Goal: Navigation & Orientation: Find specific page/section

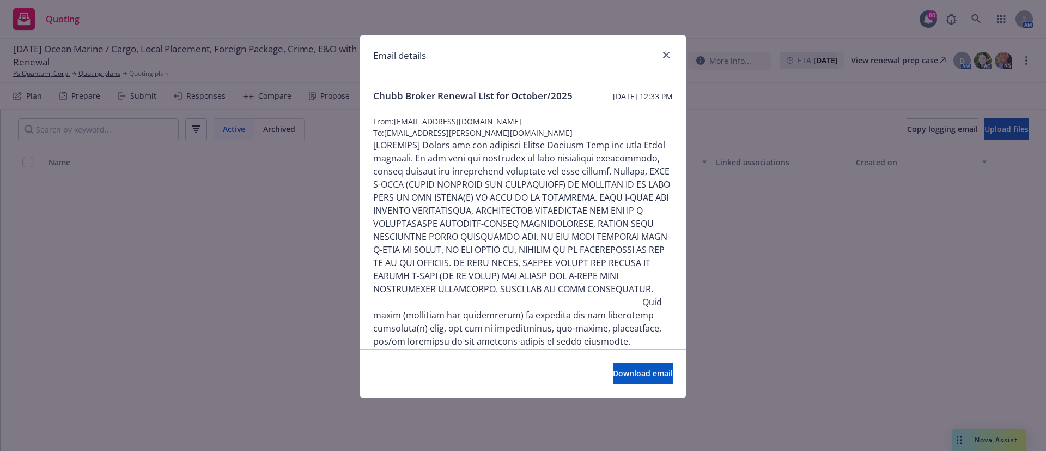
scroll to position [1161, 0]
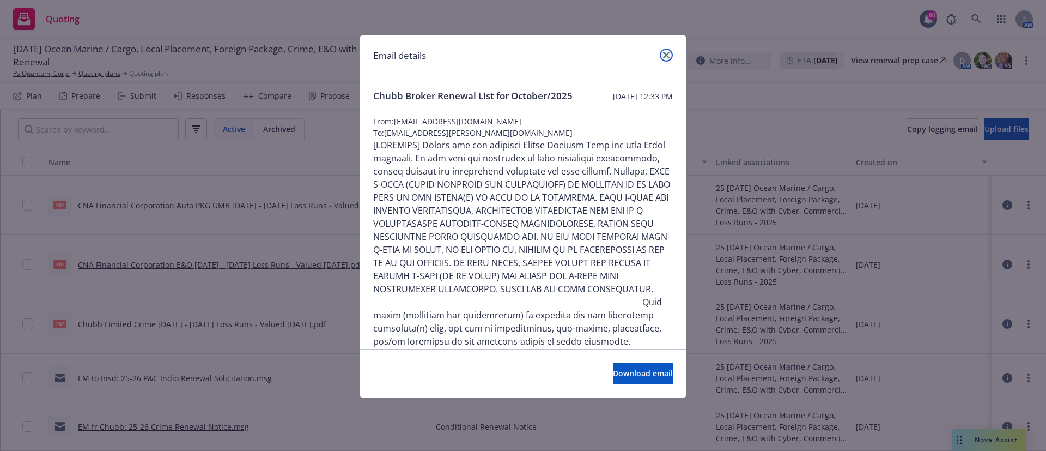
click at [667, 52] on icon "close" at bounding box center [666, 55] width 7 height 7
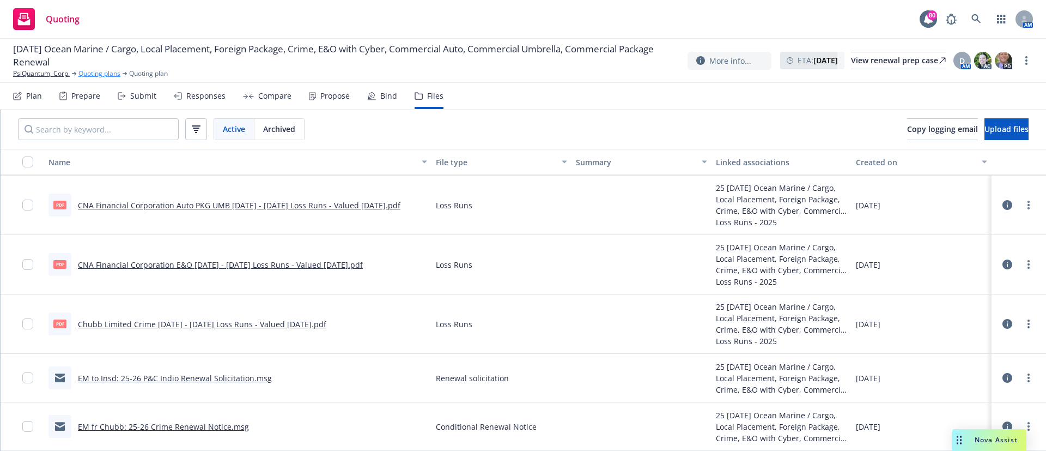
click at [94, 76] on link "Quoting plans" at bounding box center [99, 74] width 42 height 10
